Goal: Participate in discussion: Engage in conversation with other users on a specific topic

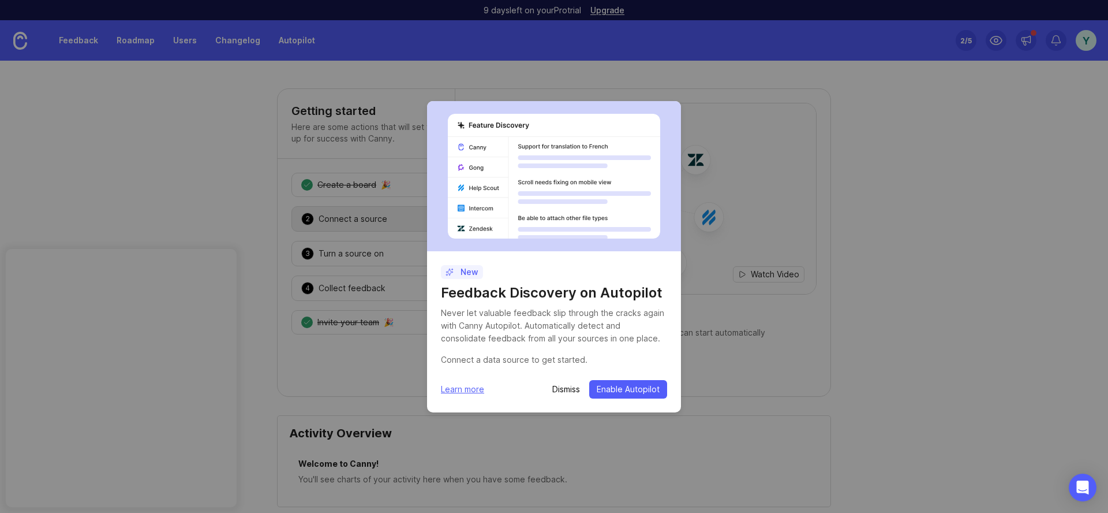
click at [569, 388] on p "Dismiss" at bounding box center [566, 389] width 28 height 12
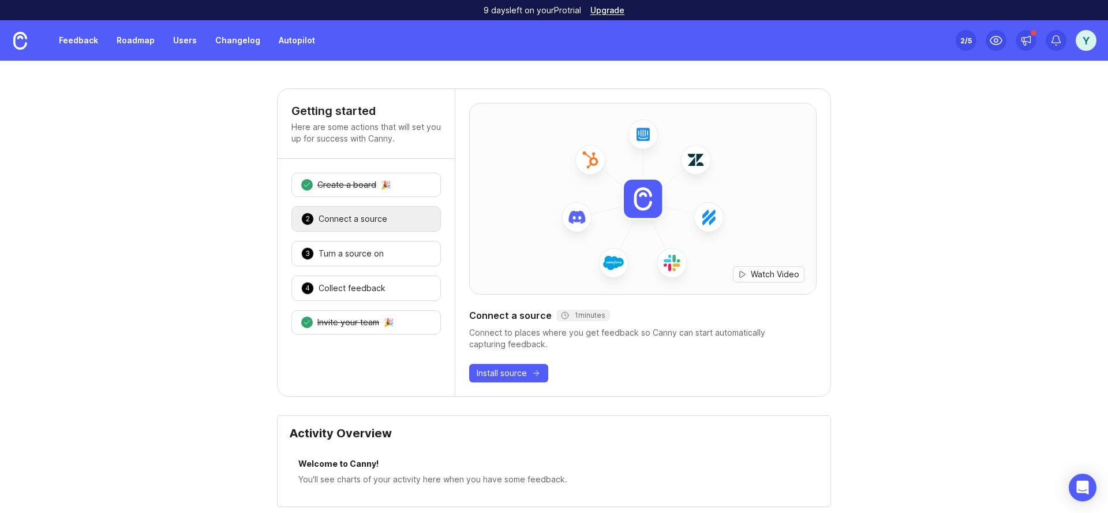
click at [87, 41] on link "Feedback" at bounding box center [78, 40] width 53 height 21
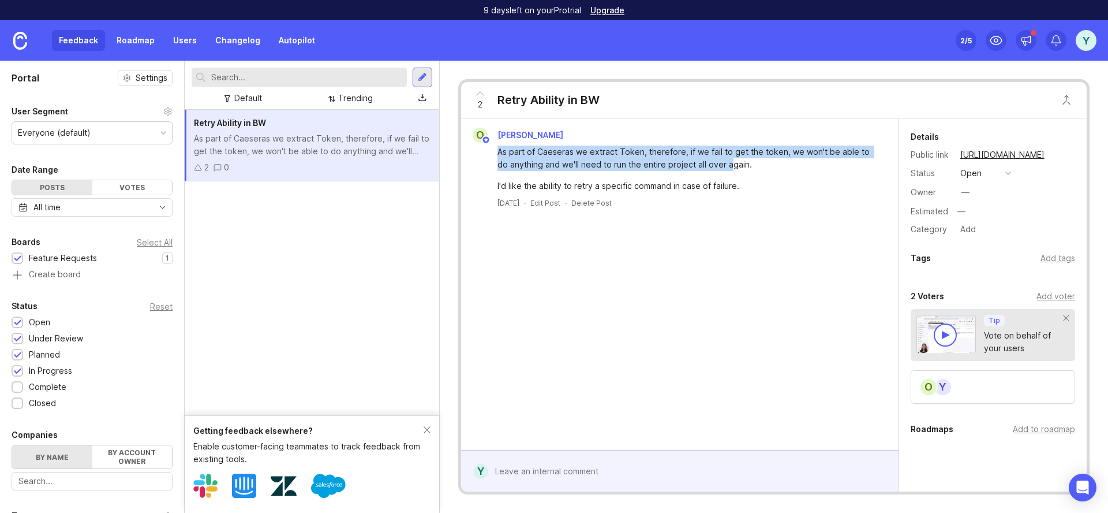
drag, startPoint x: 499, startPoint y: 152, endPoint x: 719, endPoint y: 167, distance: 220.5
click at [719, 167] on div "As part of Caeseras we extract Token, therefore, if we fail to get the token, w…" at bounding box center [687, 157] width 378 height 25
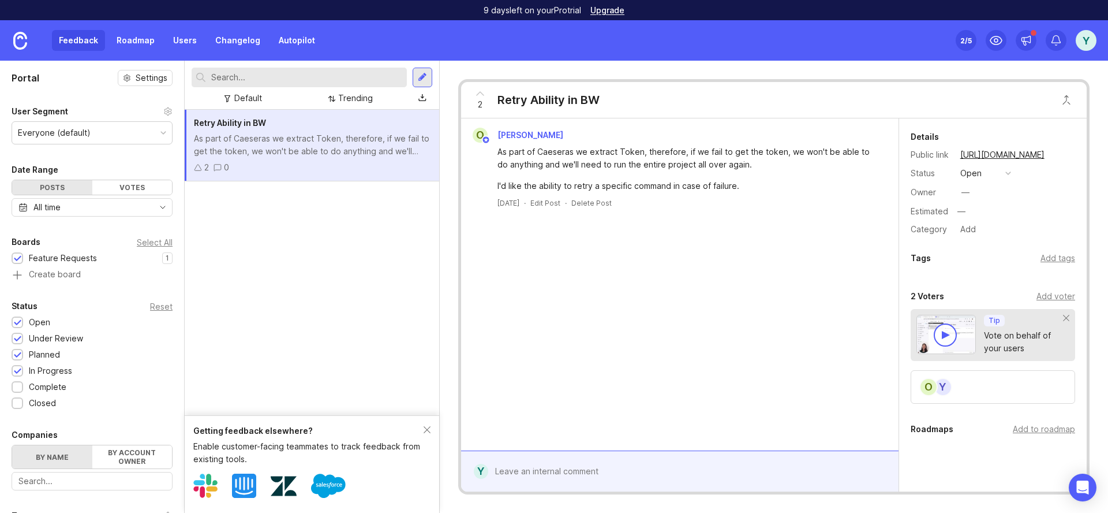
click at [227, 135] on div "As part of Caeseras we extract Token, therefore, if we fail to get the token, w…" at bounding box center [312, 144] width 236 height 25
click at [198, 170] on icon at bounding box center [198, 167] width 8 height 8
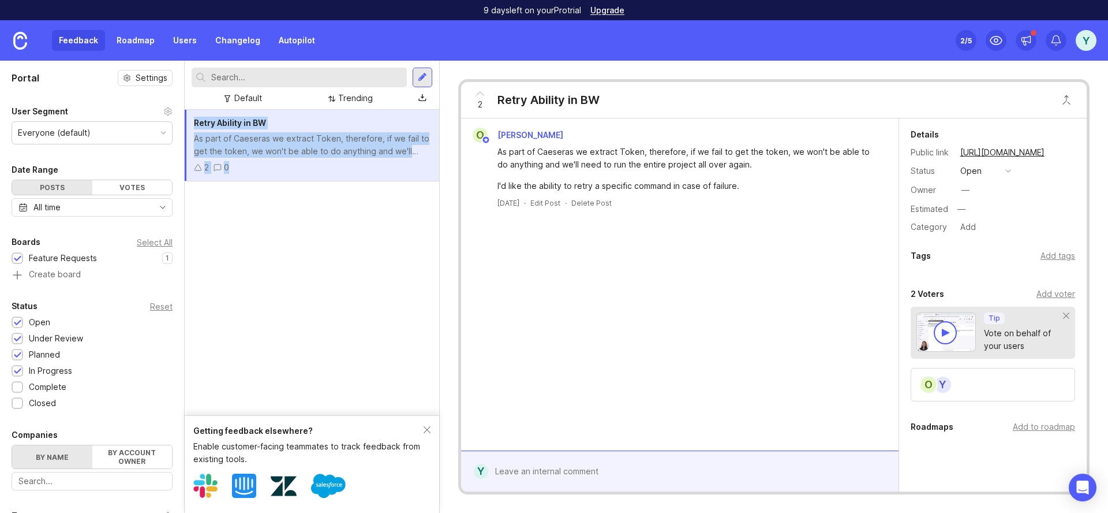
scroll to position [5, 0]
click at [1053, 292] on div "Add voter" at bounding box center [1056, 291] width 39 height 13
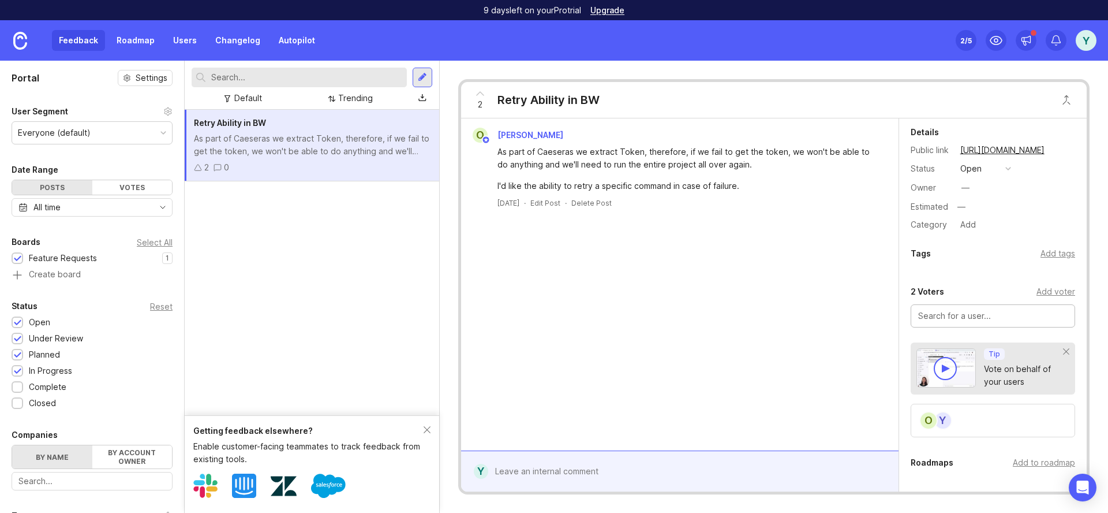
click at [997, 311] on input "text" at bounding box center [992, 315] width 149 height 13
type input "ם"
type input "onmer"
type input "[PERSON_NAME]"
type input "yaniv"
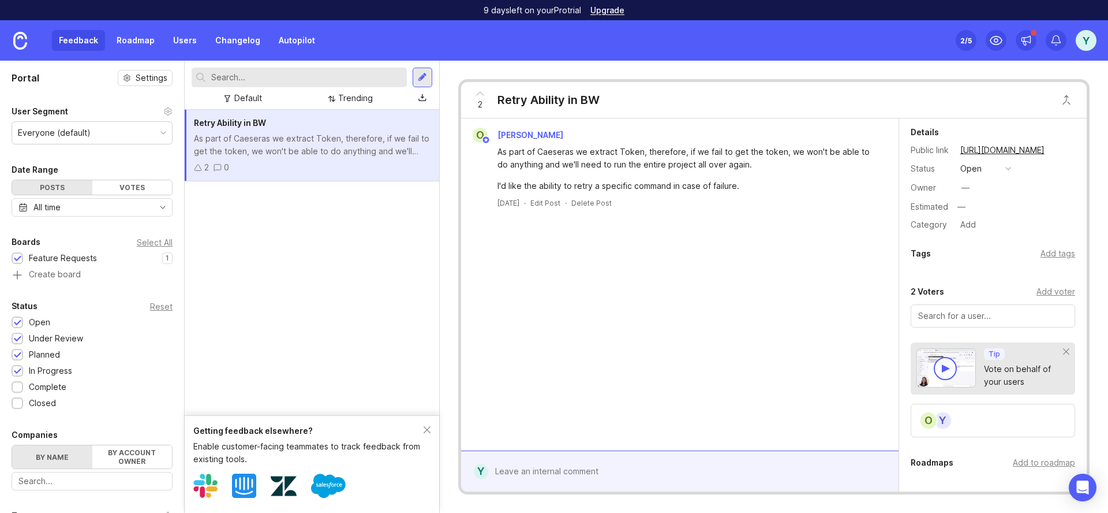
click at [323, 148] on div "As part of Caeseras we extract Token, therefore, if we fail to get the token, w…" at bounding box center [312, 144] width 236 height 25
click at [422, 427] on div "Getting feedback elsewhere?" at bounding box center [308, 430] width 230 height 13
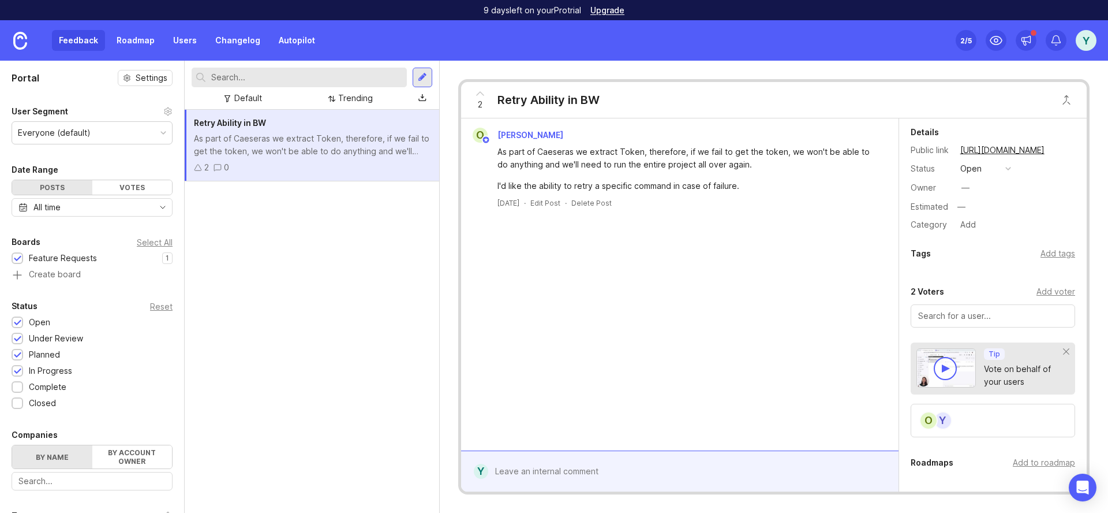
click at [297, 159] on div "Retry Ability in BW As part of Caeseras we extract Token, therefore, if we fail…" at bounding box center [312, 146] width 255 height 72
click at [220, 169] on icon at bounding box center [218, 167] width 8 height 8
click at [207, 169] on div "2" at bounding box center [206, 167] width 5 height 13
click at [196, 169] on icon at bounding box center [198, 167] width 8 height 8
click at [219, 167] on icon at bounding box center [218, 167] width 8 height 8
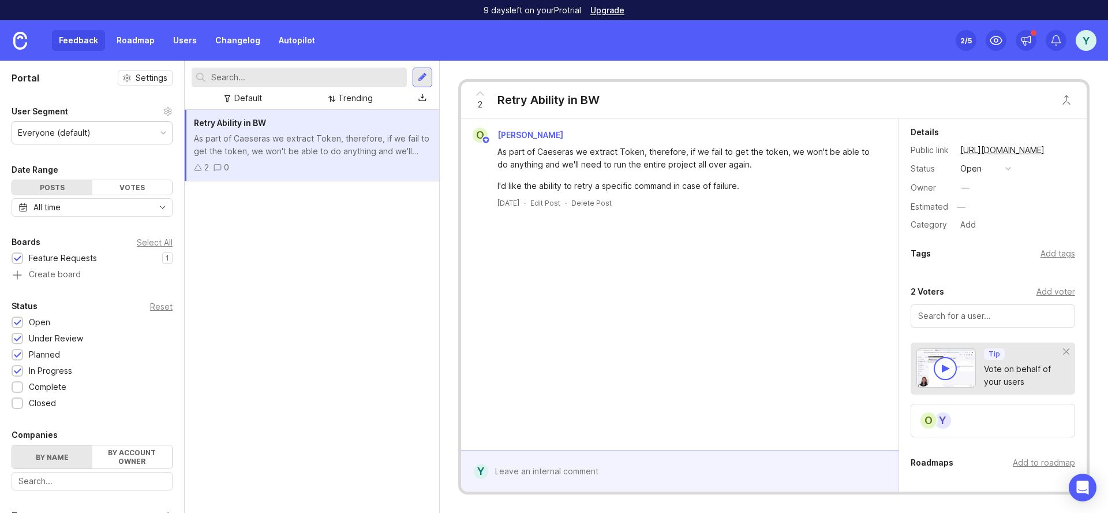
click at [251, 165] on div "2 0" at bounding box center [312, 167] width 236 height 13
click at [326, 151] on div "As part of Caeseras we extract Token, therefore, if we fail to get the token, w…" at bounding box center [312, 144] width 236 height 25
drag, startPoint x: 179, startPoint y: 181, endPoint x: 182, endPoint y: 222, distance: 41.1
click at [181, 224] on div at bounding box center [182, 287] width 6 height 452
drag, startPoint x: 179, startPoint y: 218, endPoint x: 182, endPoint y: 245, distance: 27.9
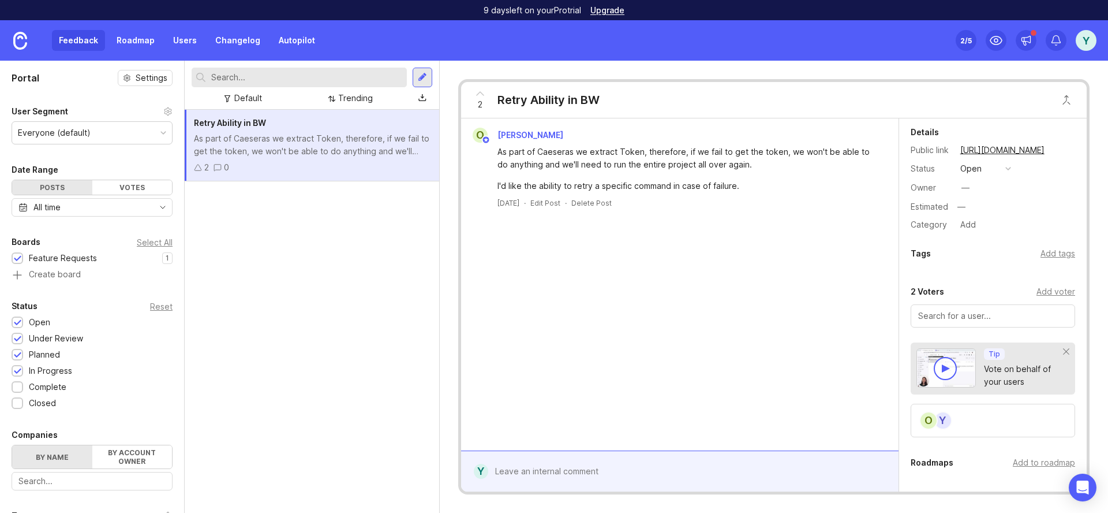
click at [182, 243] on div at bounding box center [182, 287] width 6 height 452
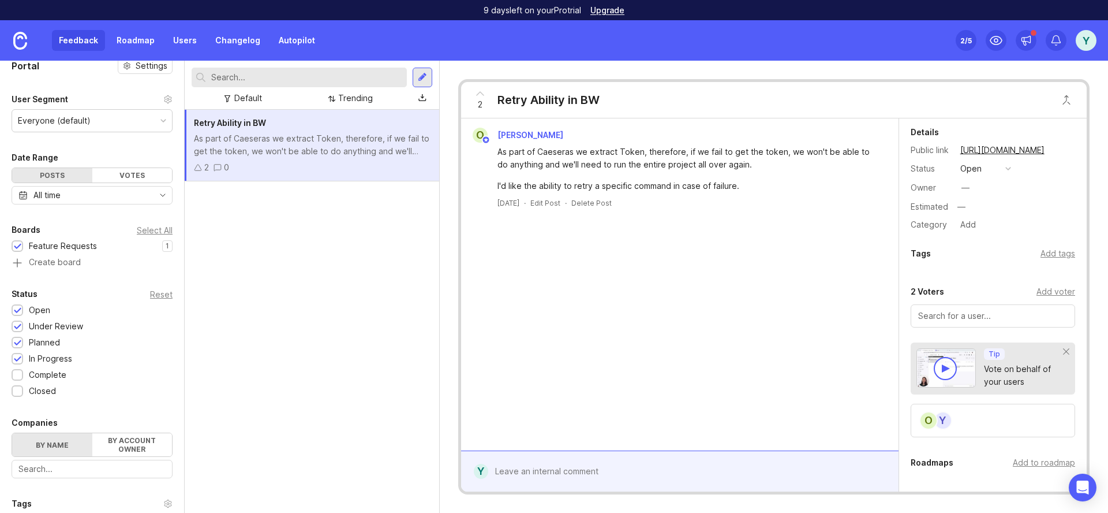
scroll to position [0, 0]
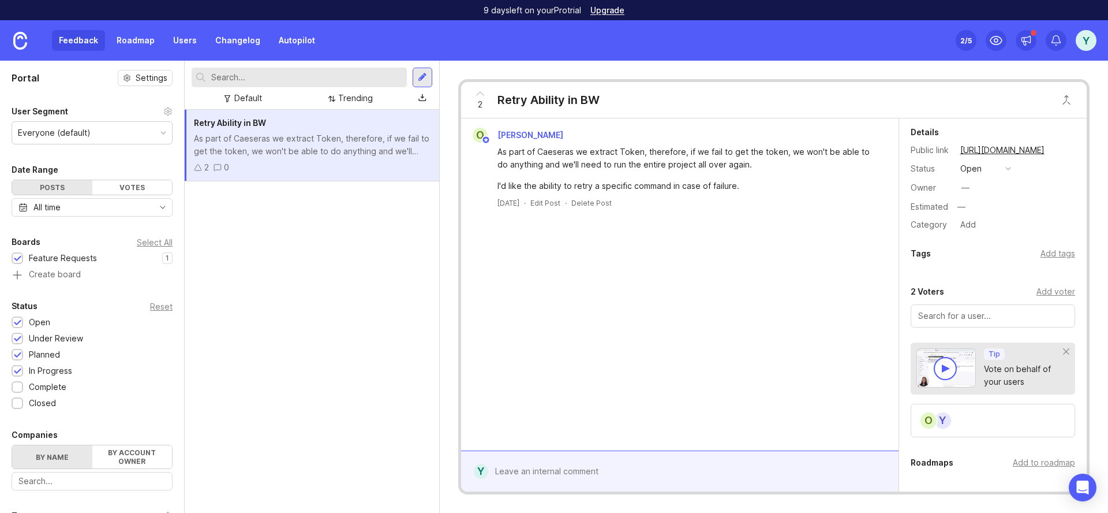
click at [17, 43] on img at bounding box center [20, 41] width 14 height 18
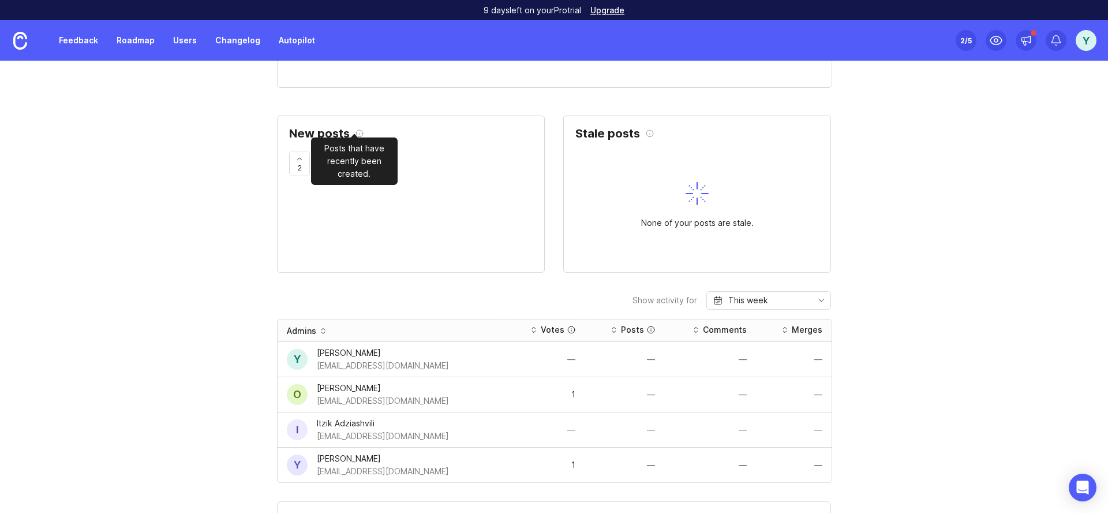
scroll to position [726, 0]
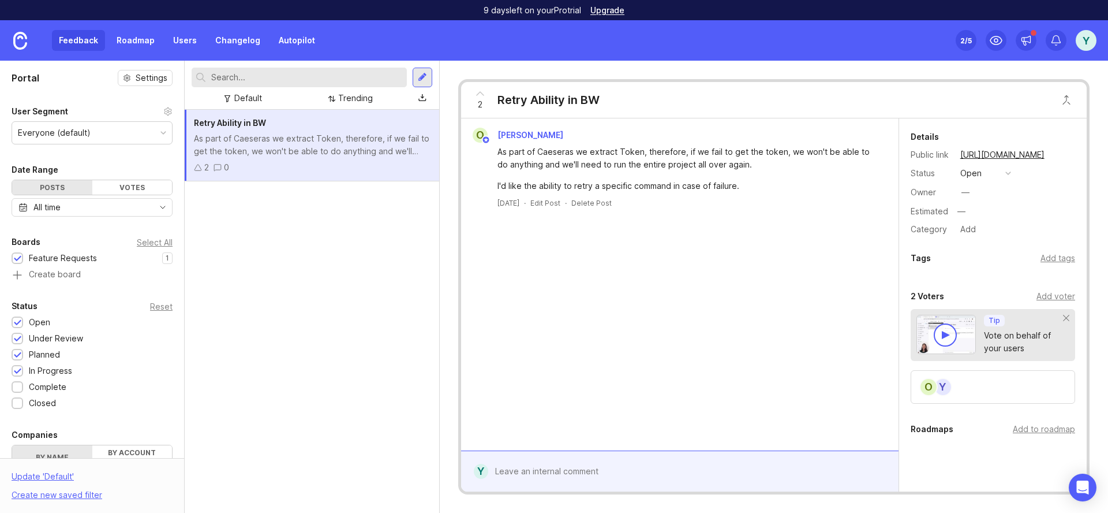
click at [238, 128] on div "Retry Ability in BW" at bounding box center [312, 123] width 236 height 13
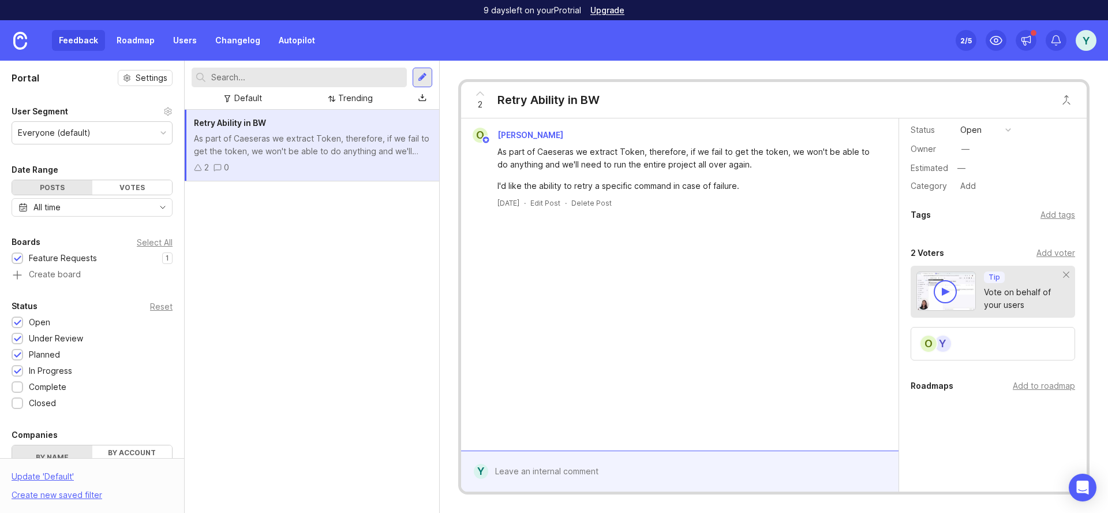
scroll to position [54, 0]
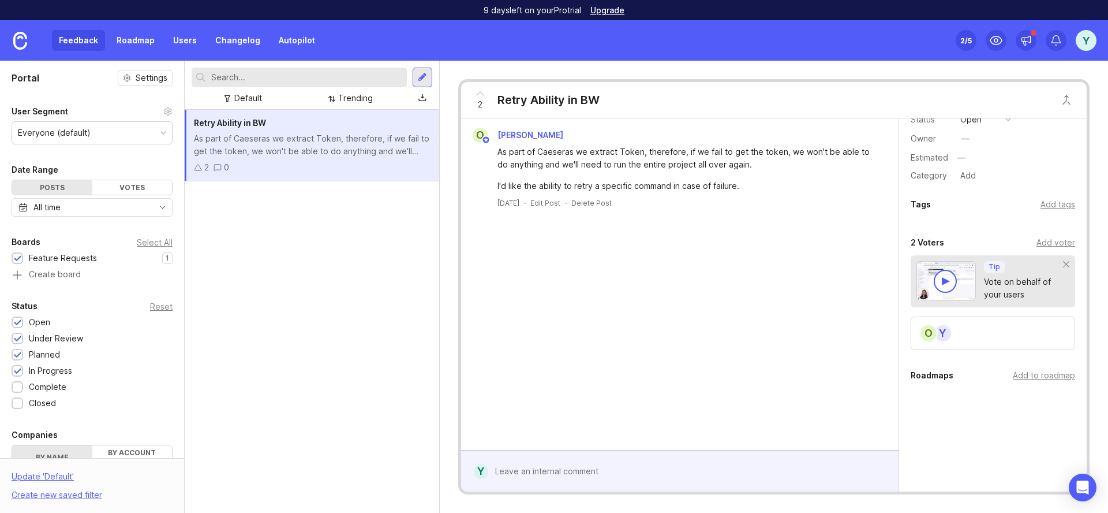
click at [1050, 247] on div "Add voter" at bounding box center [1056, 242] width 39 height 13
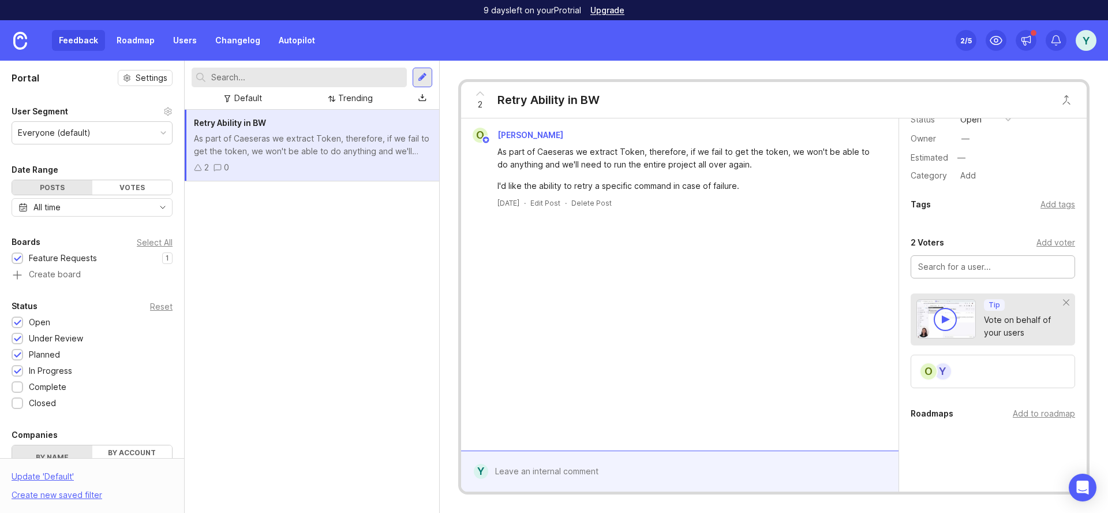
click at [1009, 271] on input "text" at bounding box center [992, 266] width 149 height 13
type input "[PERSON_NAME]"
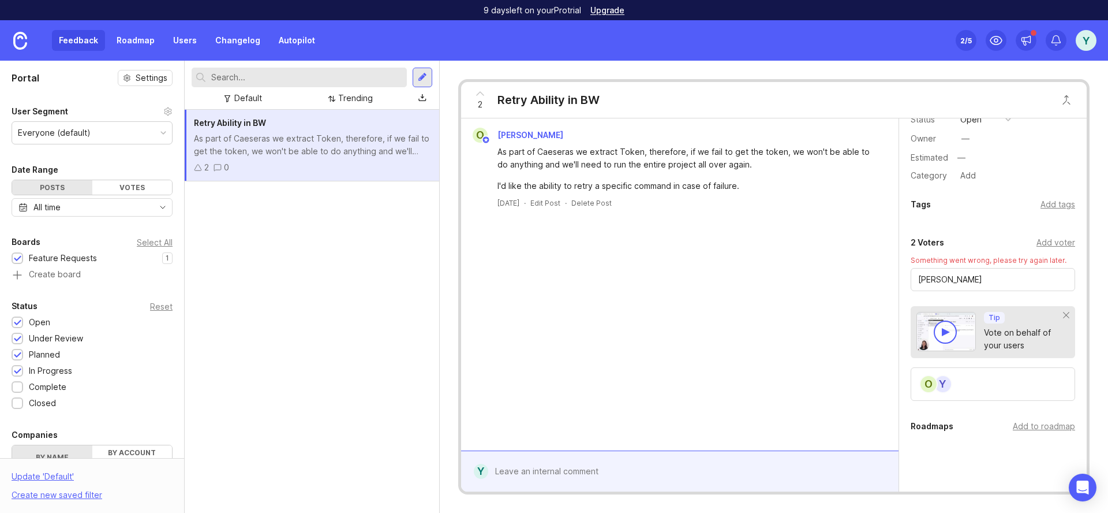
click at [999, 274] on input "[PERSON_NAME]" at bounding box center [992, 279] width 149 height 13
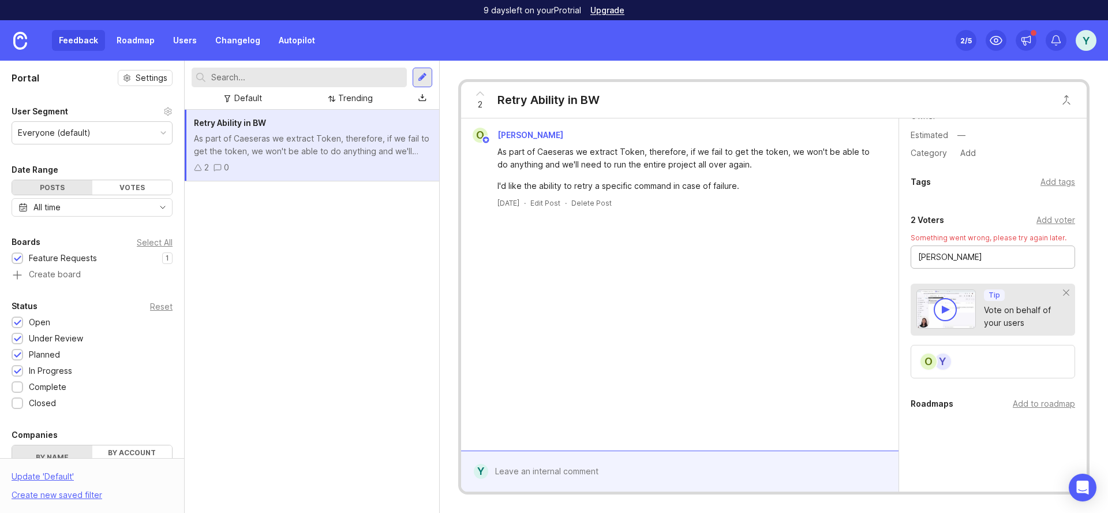
scroll to position [104, 0]
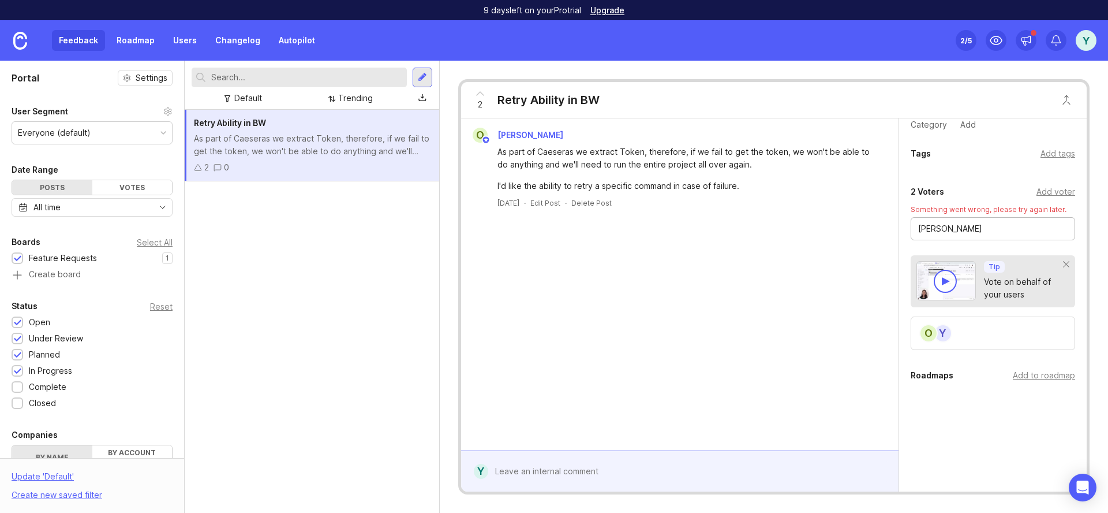
click at [557, 470] on div at bounding box center [688, 471] width 400 height 22
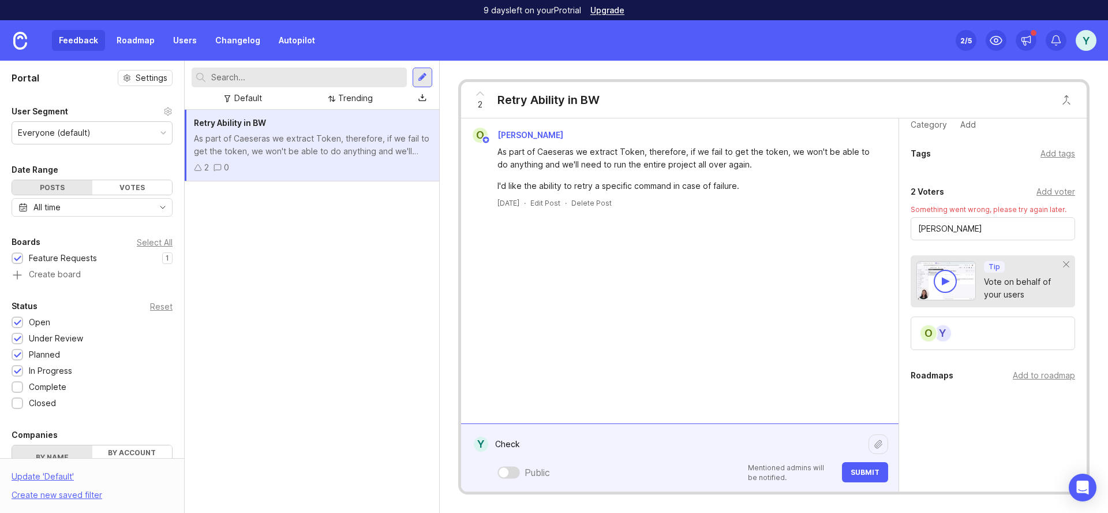
type textarea "Check"
drag, startPoint x: 864, startPoint y: 470, endPoint x: 462, endPoint y: 458, distance: 402.5
click at [462, 458] on form "Y Check Check Public Mentioned admins will be notified. Submit" at bounding box center [680, 457] width 438 height 68
click at [518, 472] on div at bounding box center [509, 472] width 23 height 12
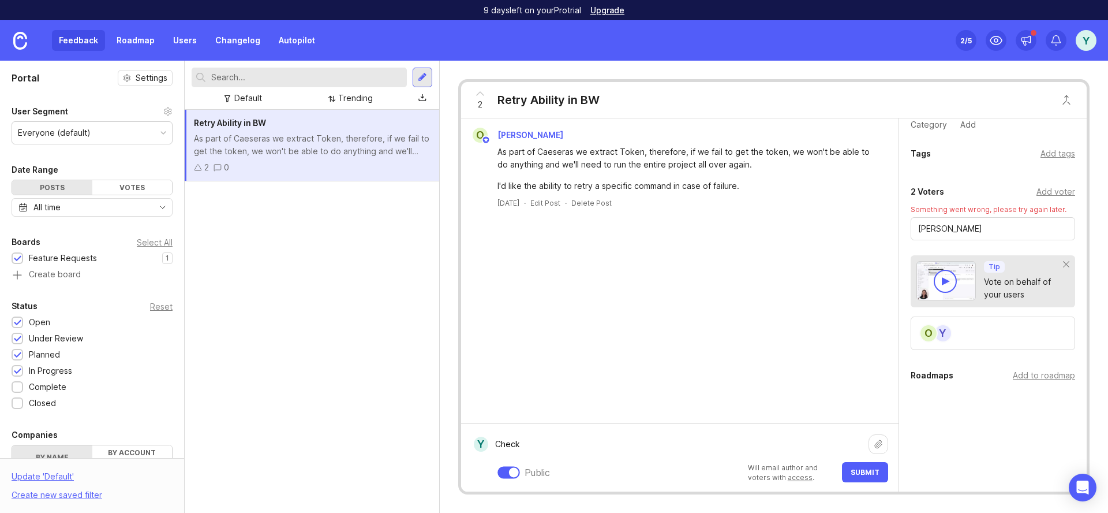
click at [510, 472] on div at bounding box center [514, 472] width 10 height 10
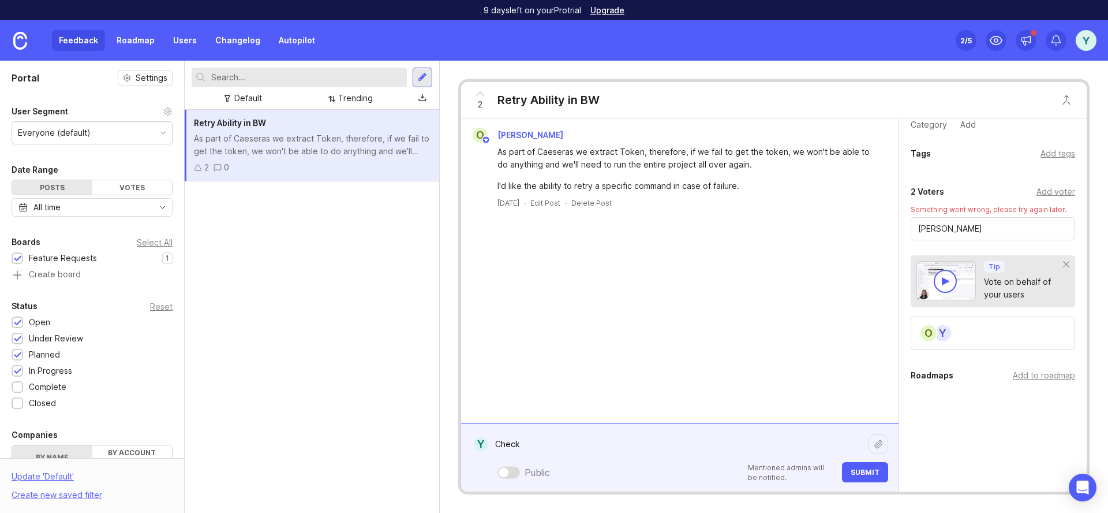
click at [510, 472] on div at bounding box center [509, 472] width 23 height 12
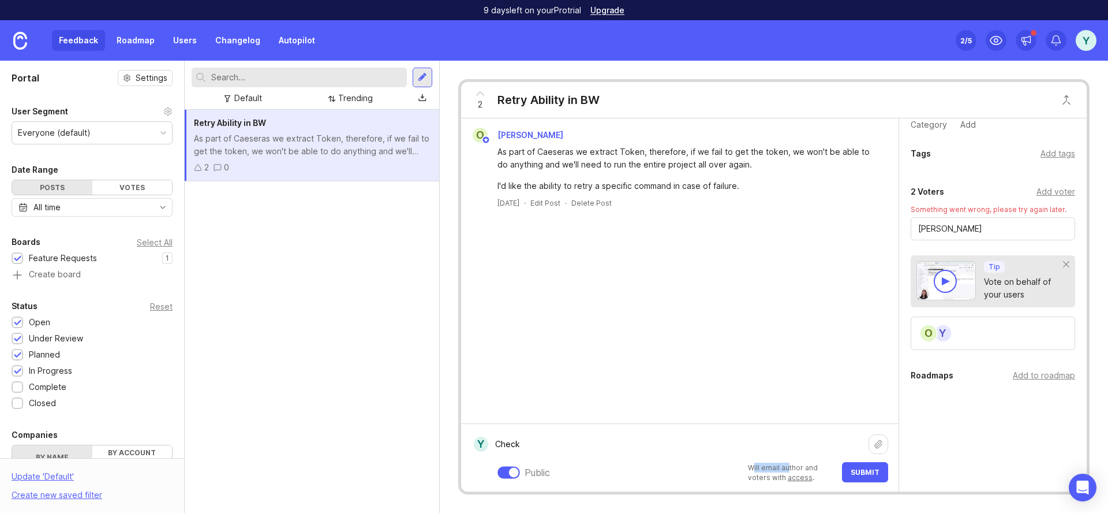
drag, startPoint x: 752, startPoint y: 467, endPoint x: 790, endPoint y: 466, distance: 37.5
click at [790, 466] on p "Will email author and voters with access ." at bounding box center [791, 472] width 87 height 20
click at [870, 472] on span "Submit" at bounding box center [865, 472] width 29 height 9
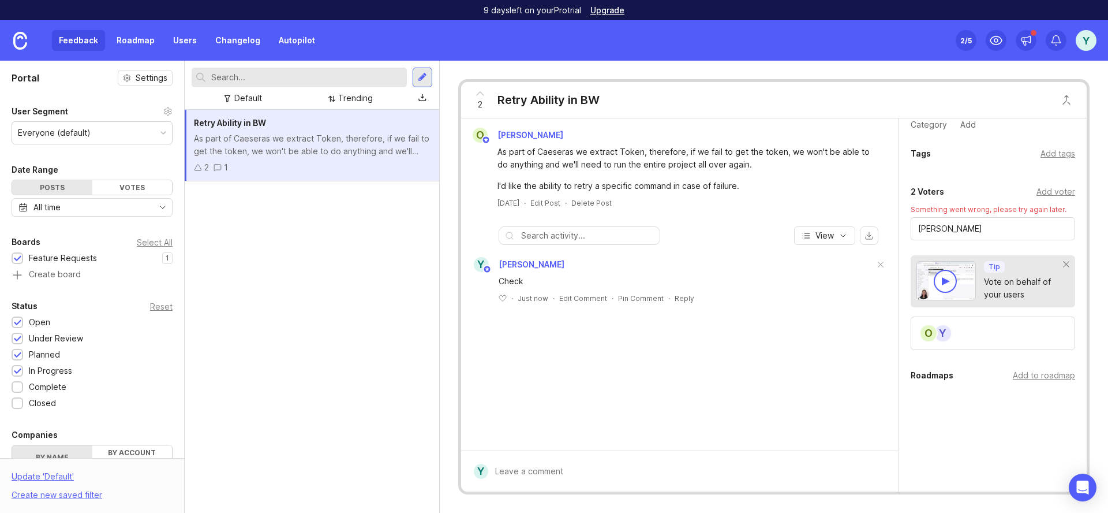
click at [1012, 208] on div "Something went wrong, please try again later." at bounding box center [993, 209] width 164 height 10
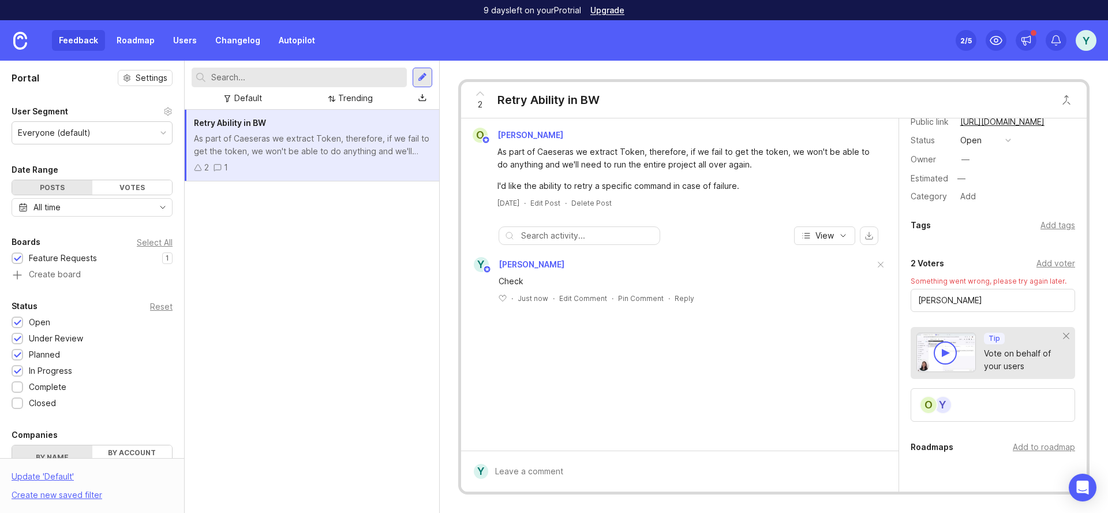
scroll to position [0, 0]
